Goal: Task Accomplishment & Management: Manage account settings

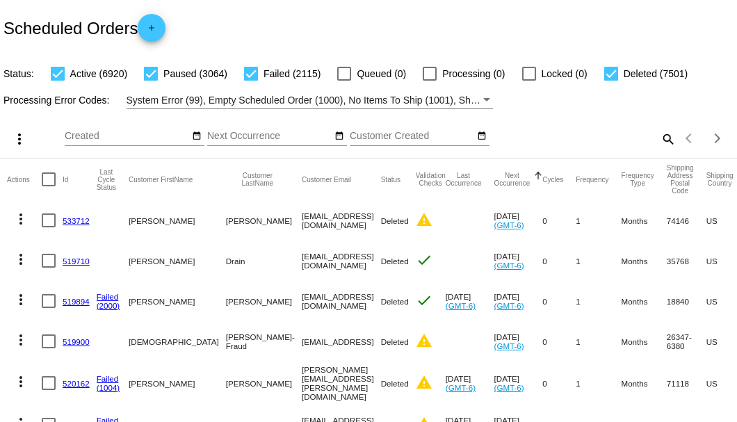
scroll to position [92, 0]
click at [662, 150] on mat-icon "search" at bounding box center [667, 139] width 17 height 22
click at [662, 142] on input "Search" at bounding box center [584, 136] width 184 height 11
click at [676, 155] on div "1 - 20 of 19600" at bounding box center [704, 138] width 56 height 33
click at [665, 150] on mat-icon "search" at bounding box center [667, 139] width 17 height 22
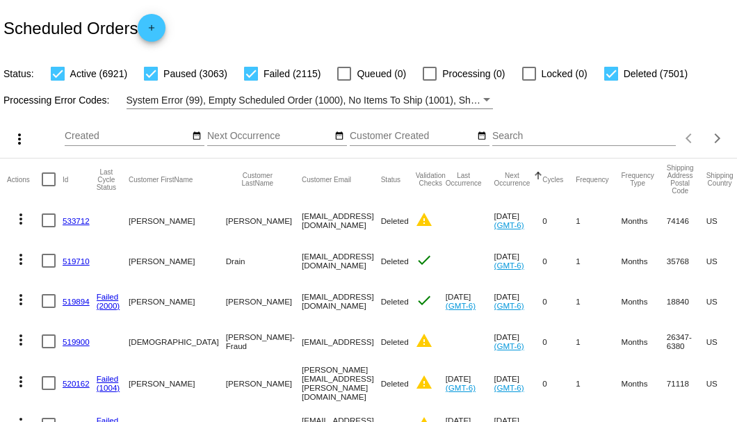
click at [654, 142] on input "Search" at bounding box center [584, 136] width 184 height 11
paste input "[EMAIL_ADDRESS][DOMAIN_NAME]"
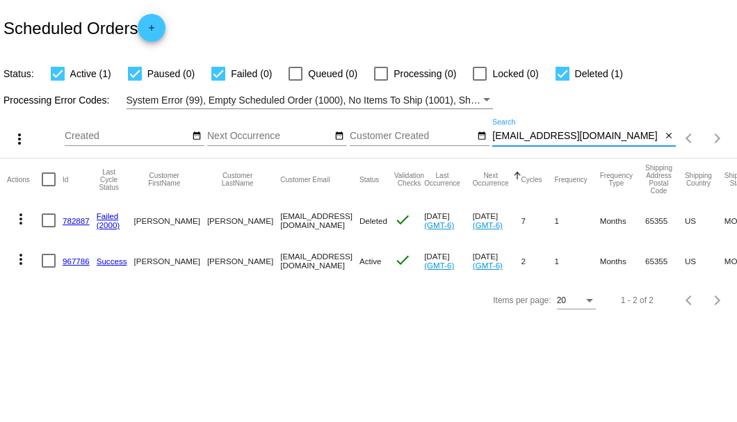
drag, startPoint x: 601, startPoint y: 135, endPoint x: 495, endPoint y: 137, distance: 105.7
click at [495, 137] on input "[EMAIL_ADDRESS][DOMAIN_NAME]" at bounding box center [576, 136] width 169 height 11
paste input "krgaskins1964"
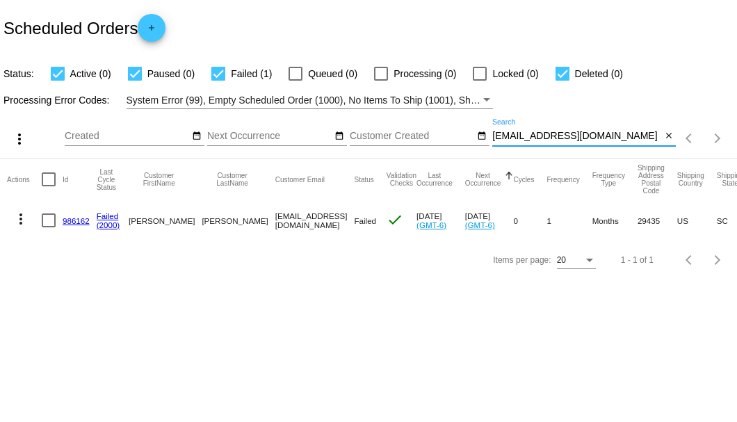
type input "[EMAIL_ADDRESS][DOMAIN_NAME]"
click at [42, 220] on div at bounding box center [49, 220] width 14 height 14
click at [48, 227] on input "checkbox" at bounding box center [48, 227] width 1 height 1
checkbox input "true"
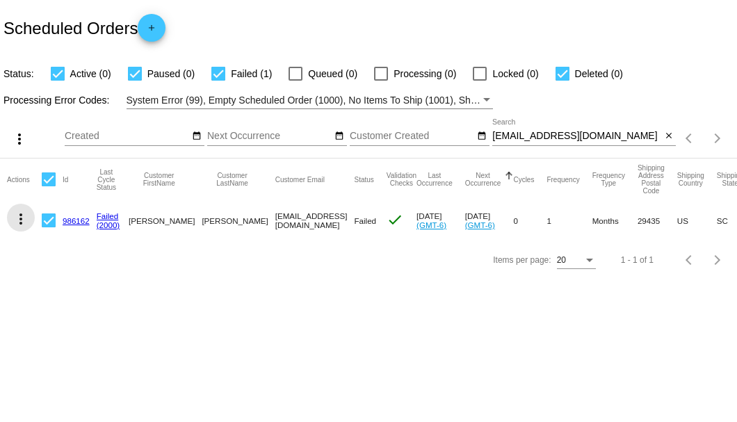
click at [29, 218] on button "more_vert" at bounding box center [21, 218] width 28 height 28
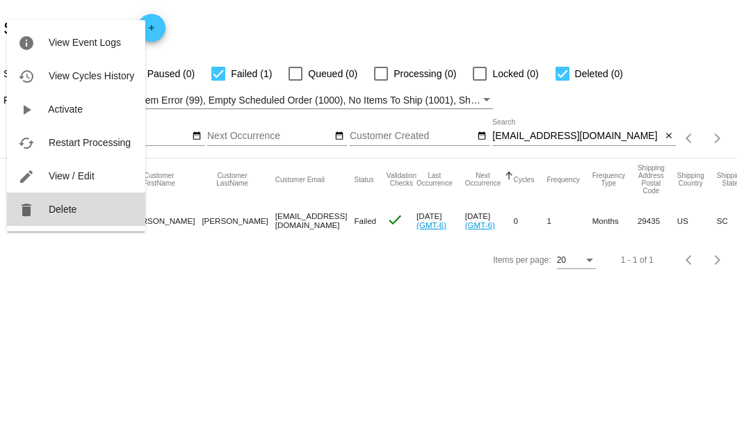
click at [49, 208] on span "Delete" at bounding box center [63, 209] width 28 height 11
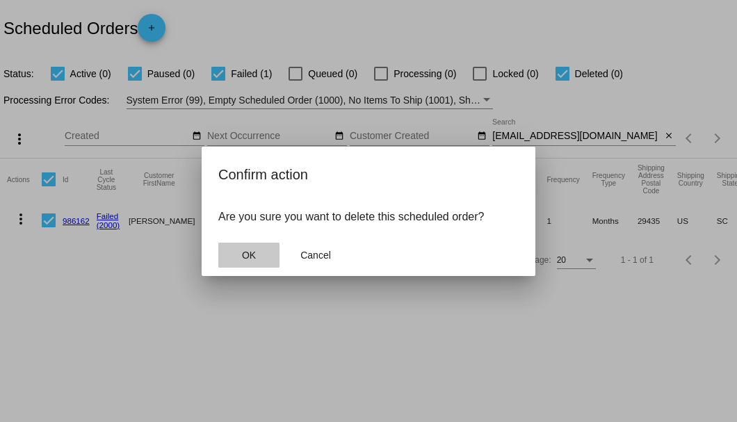
click at [243, 252] on span "OK" at bounding box center [249, 255] width 14 height 11
